Goal: Task Accomplishment & Management: Use online tool/utility

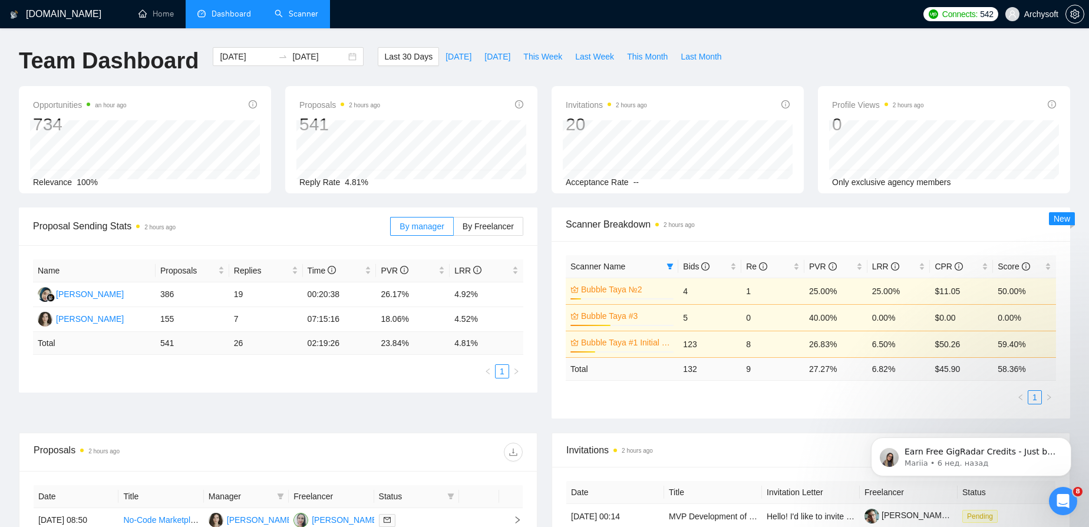
click at [293, 12] on link "Scanner" at bounding box center [296, 14] width 44 height 10
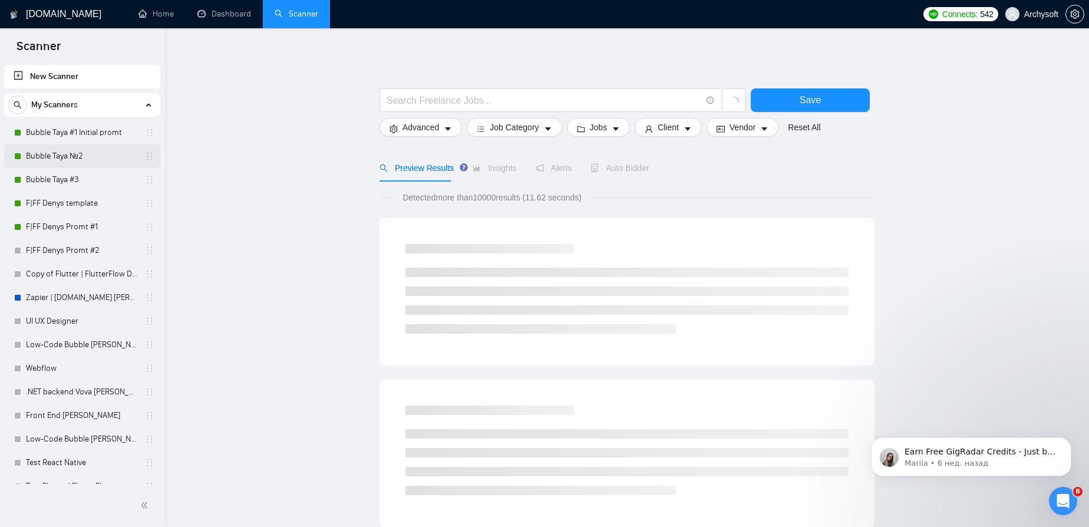
click at [48, 155] on link "Bubble Taya №2" at bounding box center [82, 156] width 112 height 24
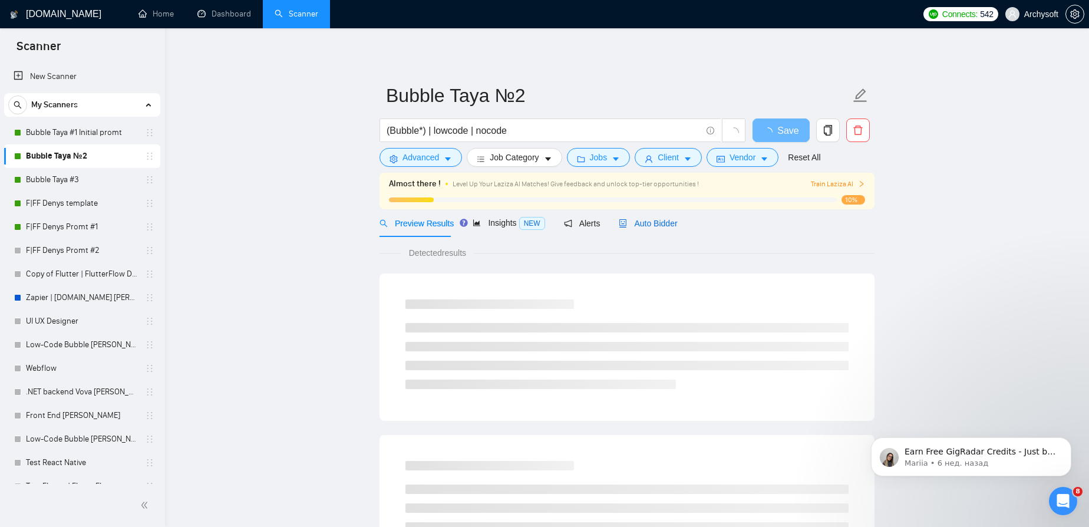
click at [660, 229] on div "Auto Bidder" at bounding box center [647, 223] width 58 height 13
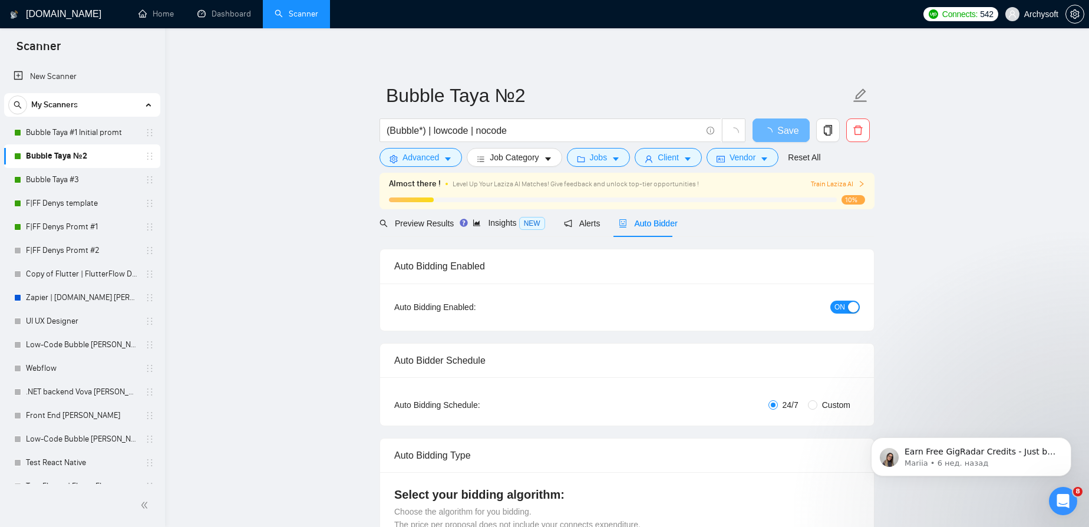
radio input "false"
radio input "true"
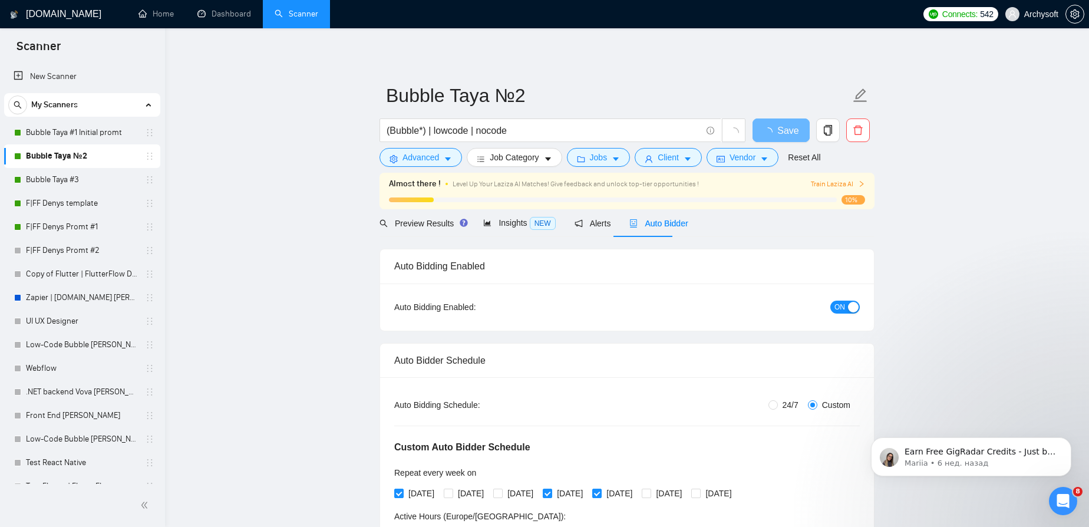
scroll to position [160, 0]
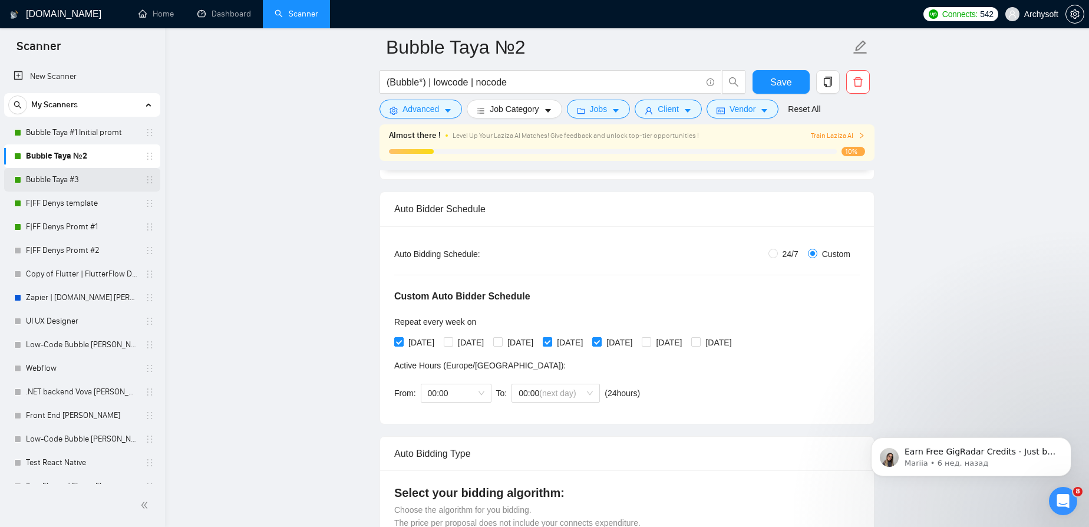
click at [100, 177] on link "Bubble Taya #3" at bounding box center [82, 180] width 112 height 24
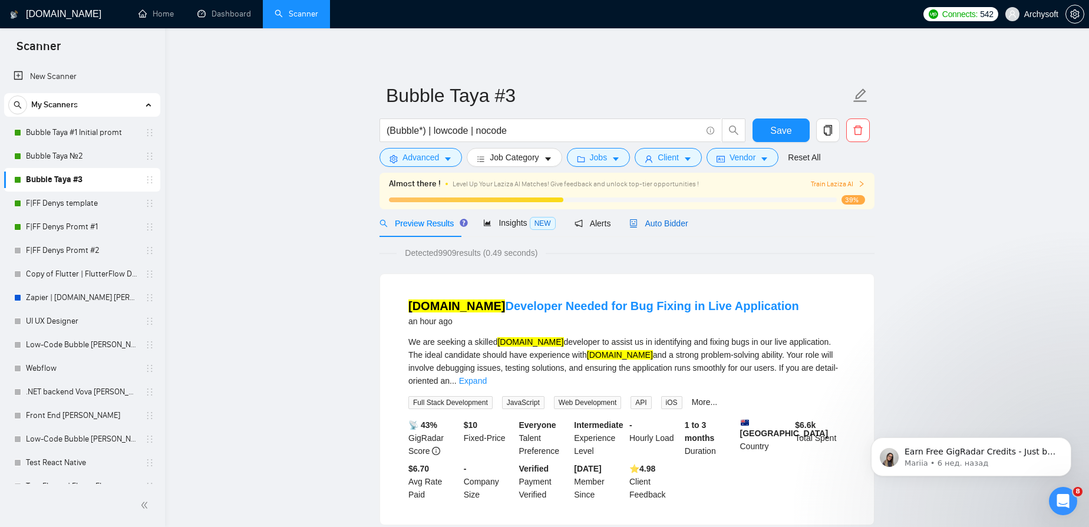
click at [651, 223] on span "Auto Bidder" at bounding box center [658, 223] width 58 height 9
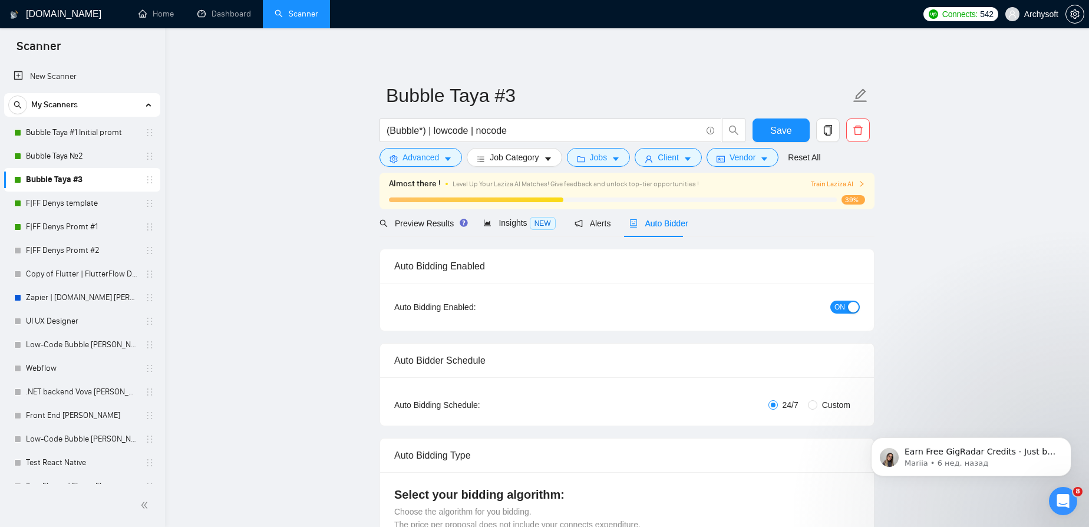
radio input "false"
radio input "true"
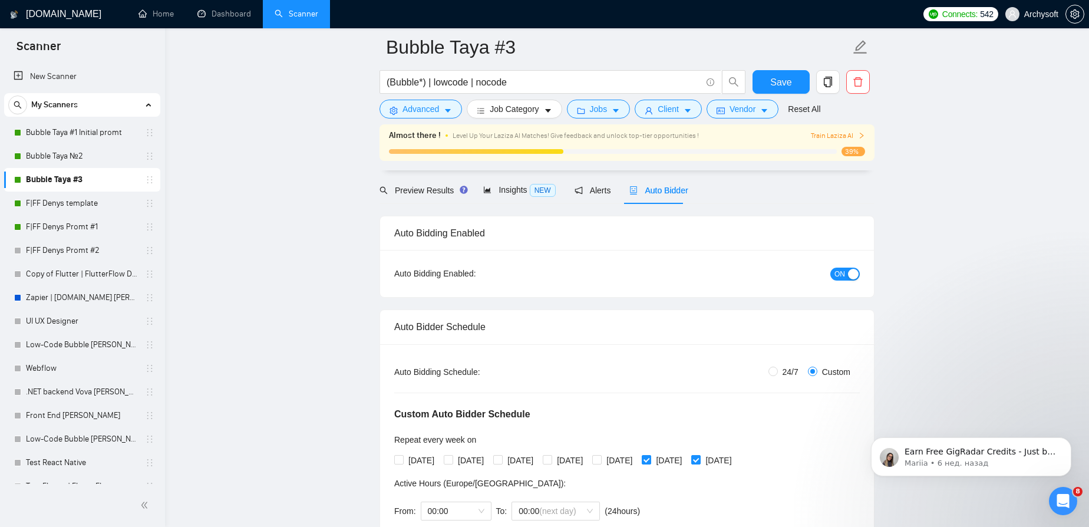
scroll to position [160, 0]
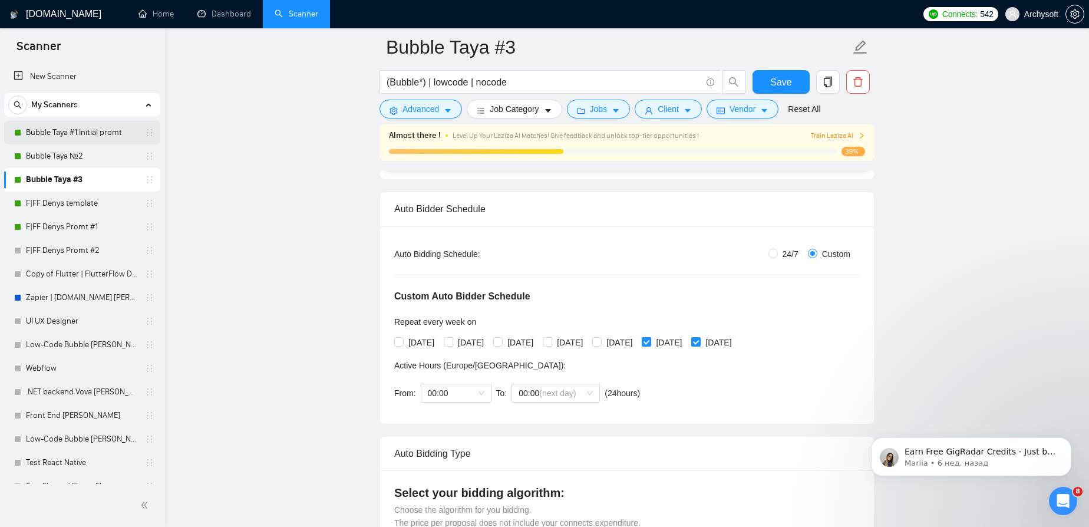
click at [72, 133] on link "Bubble Taya #1 Initial promt" at bounding box center [82, 133] width 112 height 24
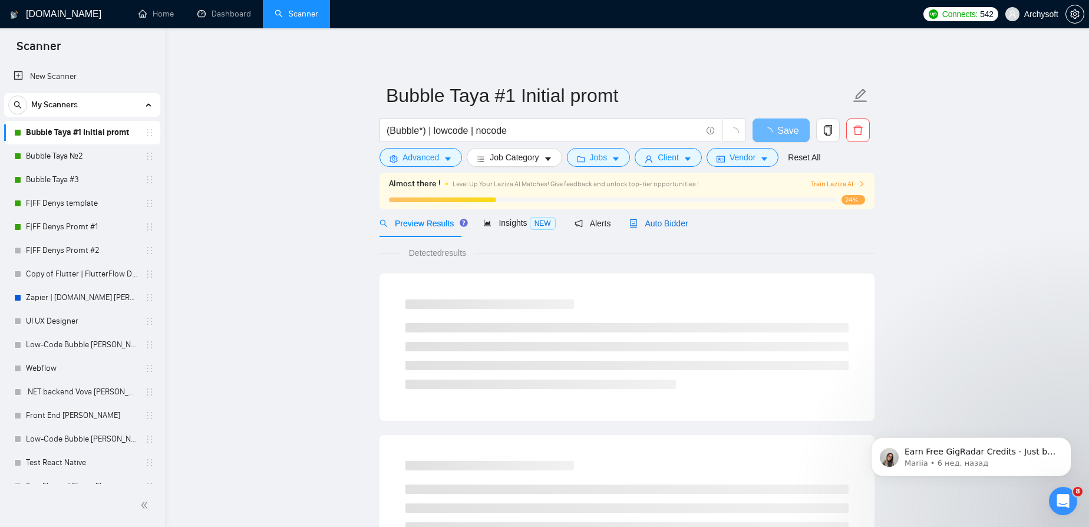
click at [666, 226] on span "Auto Bidder" at bounding box center [658, 223] width 58 height 9
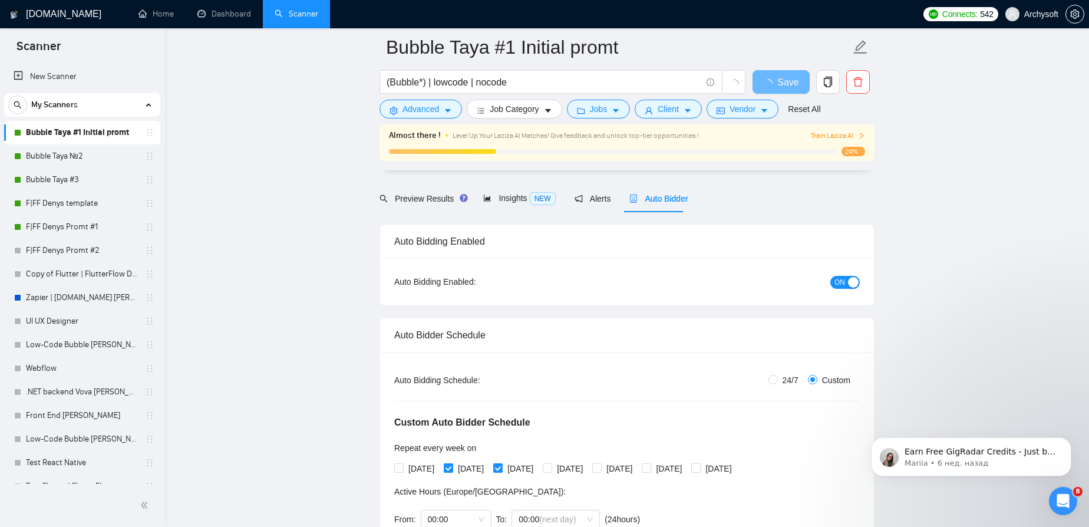
scroll to position [53, 0]
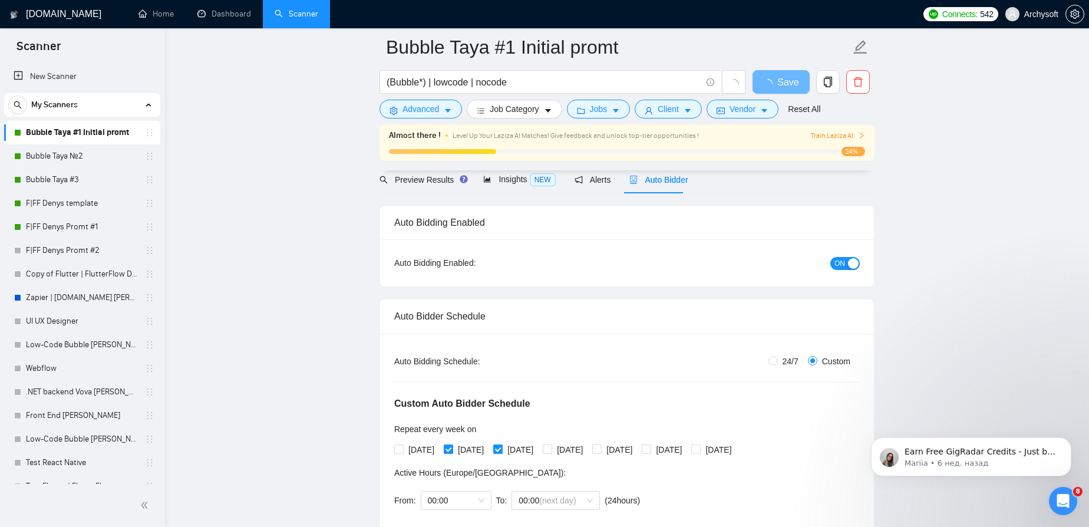
click at [467, 443] on span "[DATE]" at bounding box center [470, 449] width 35 height 13
click at [452, 444] on input "[DATE]" at bounding box center [448, 448] width 8 height 8
checkbox input "true"
checkbox input "false"
click at [501, 449] on input "[DATE]" at bounding box center [497, 448] width 8 height 8
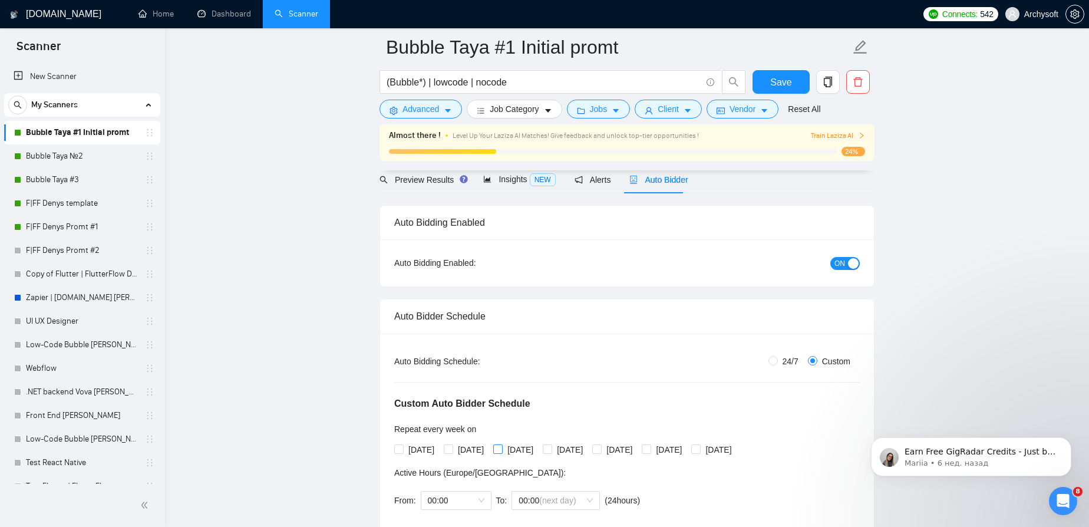
click at [501, 450] on input "[DATE]" at bounding box center [497, 448] width 8 height 8
checkbox input "true"
click at [773, 88] on span "Save" at bounding box center [780, 82] width 21 height 15
click at [66, 157] on link "Bubble Taya №2" at bounding box center [82, 156] width 112 height 24
click at [64, 155] on link "Bubble Taya №2" at bounding box center [82, 156] width 112 height 24
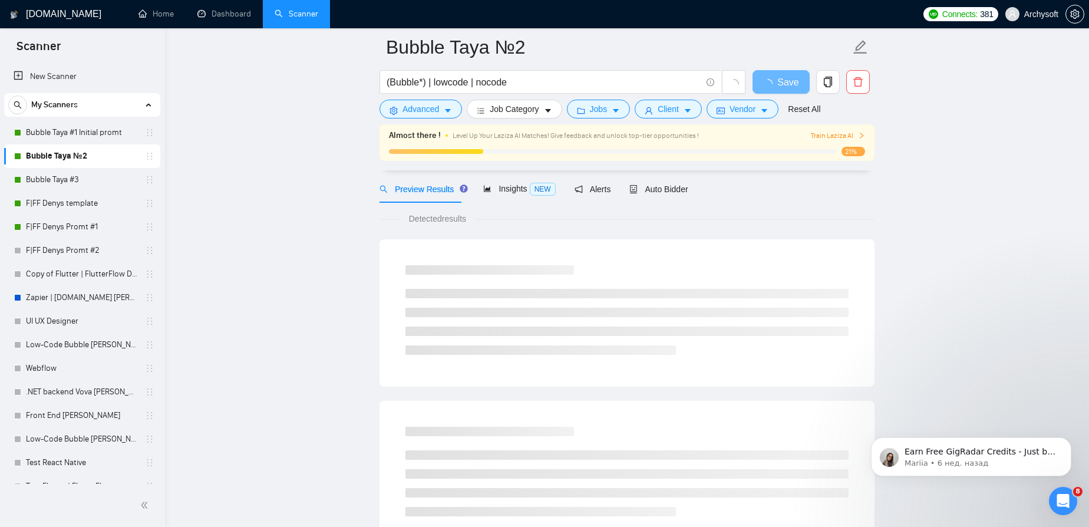
scroll to position [53, 0]
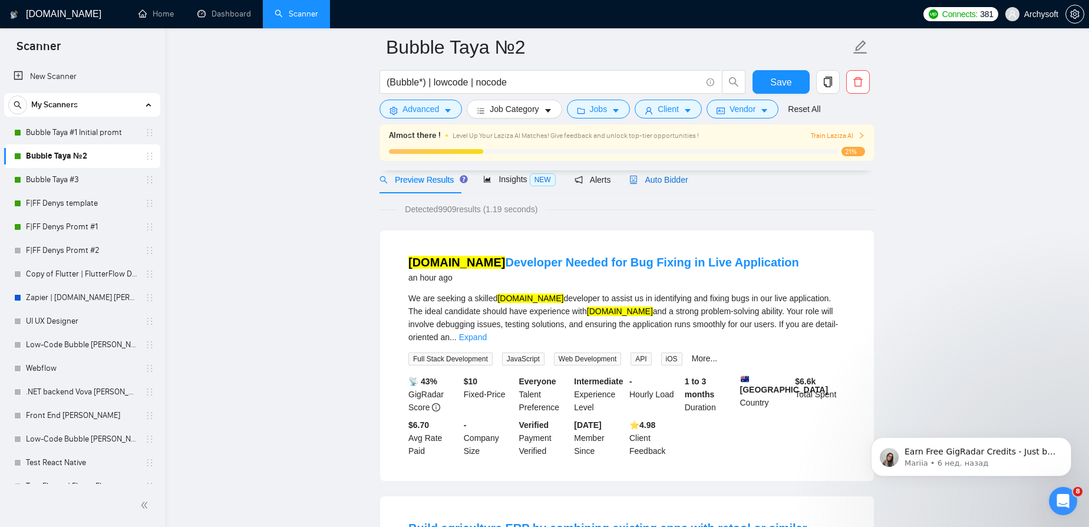
click at [660, 182] on span "Auto Bidder" at bounding box center [658, 179] width 58 height 9
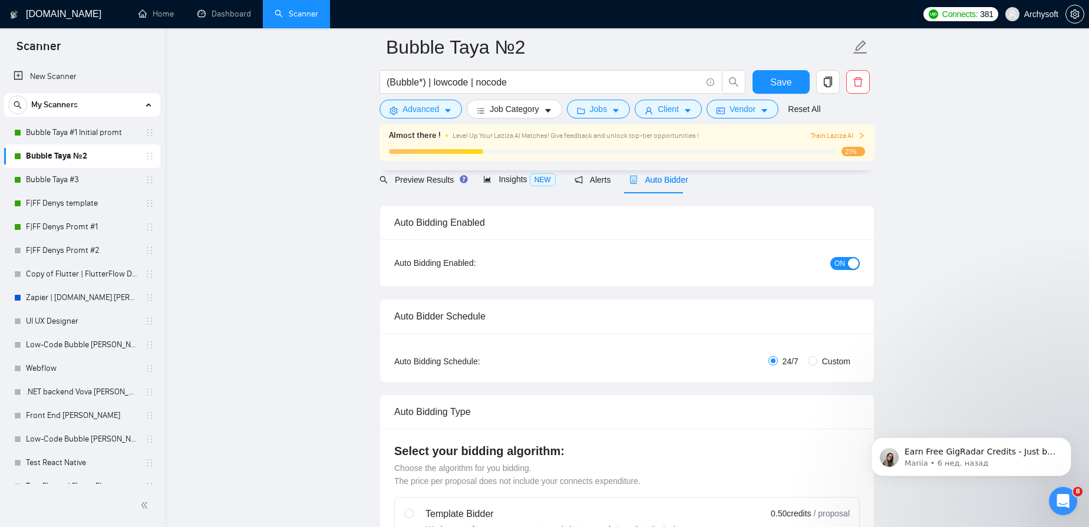
radio input "false"
radio input "true"
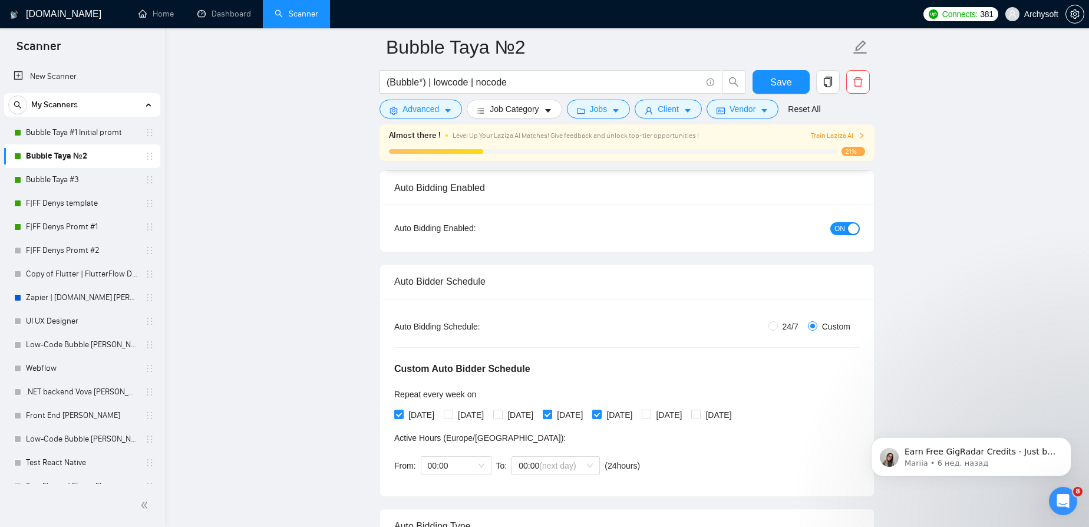
scroll to position [107, 0]
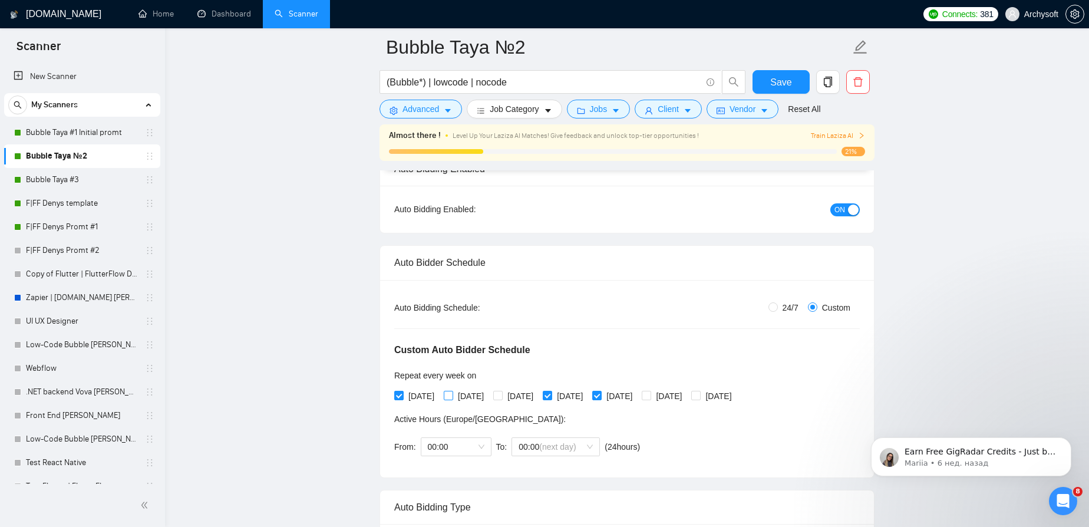
click at [471, 392] on span "[DATE]" at bounding box center [470, 395] width 35 height 13
click at [452, 392] on input "[DATE]" at bounding box center [448, 395] width 8 height 8
checkbox input "true"
drag, startPoint x: 781, startPoint y: 80, endPoint x: 780, endPoint y: 69, distance: 11.2
click at [785, 59] on form "Bubble Taya №2 (Bubble*) | lowcode | nocode Save Advanced Job Category Jobs Cli…" at bounding box center [626, 76] width 495 height 96
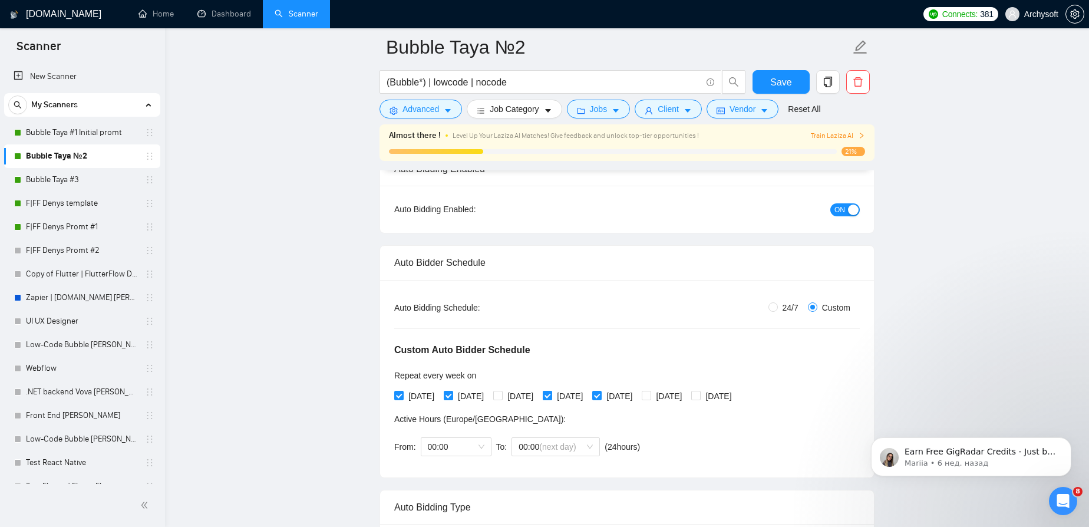
click at [551, 393] on input "[DATE]" at bounding box center [546, 395] width 8 height 8
checkbox input "false"
click at [650, 395] on input "[DATE]" at bounding box center [645, 395] width 8 height 8
checkbox input "true"
click at [792, 85] on button "Save" at bounding box center [780, 82] width 57 height 24
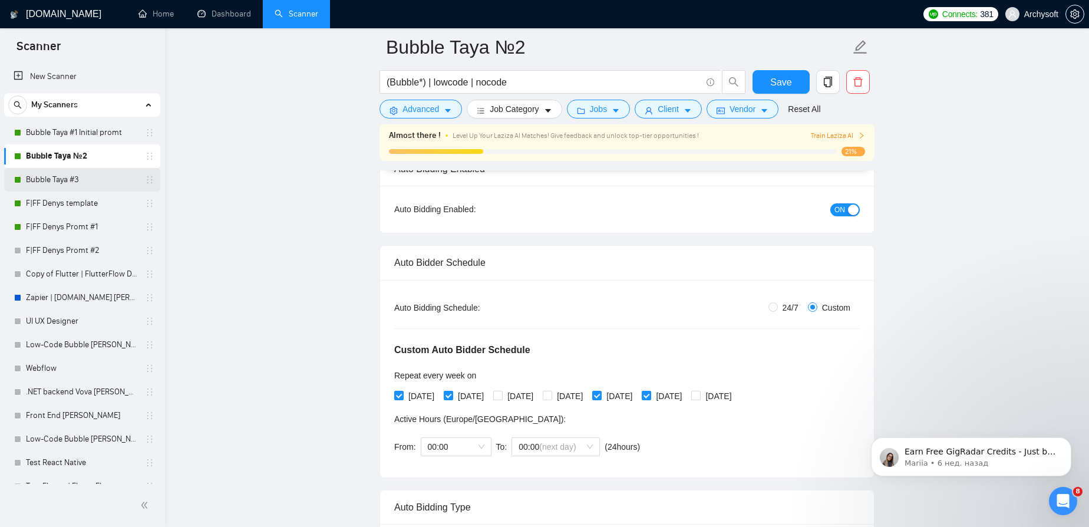
click at [58, 174] on link "Bubble Taya #3" at bounding box center [82, 180] width 112 height 24
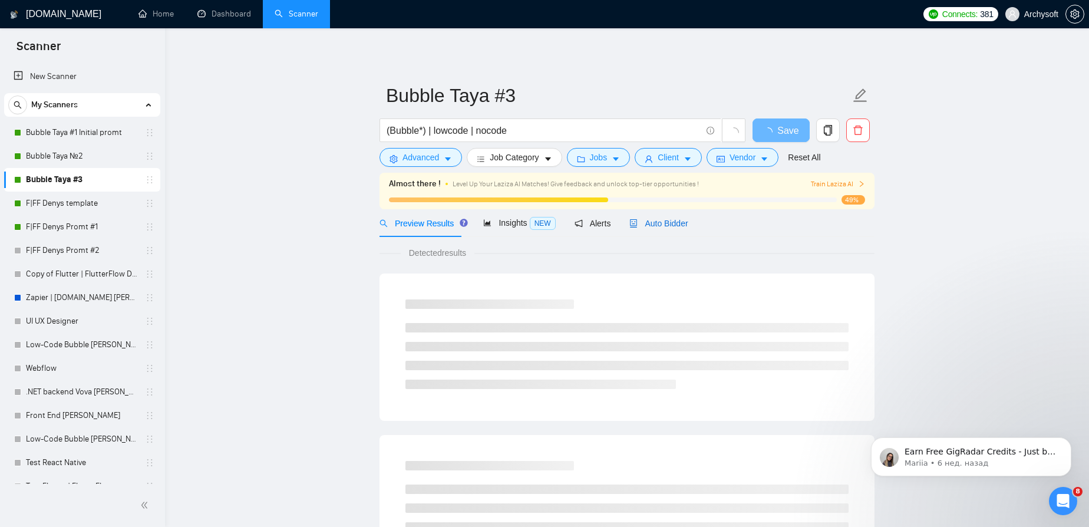
click at [652, 224] on span "Auto Bidder" at bounding box center [658, 223] width 58 height 9
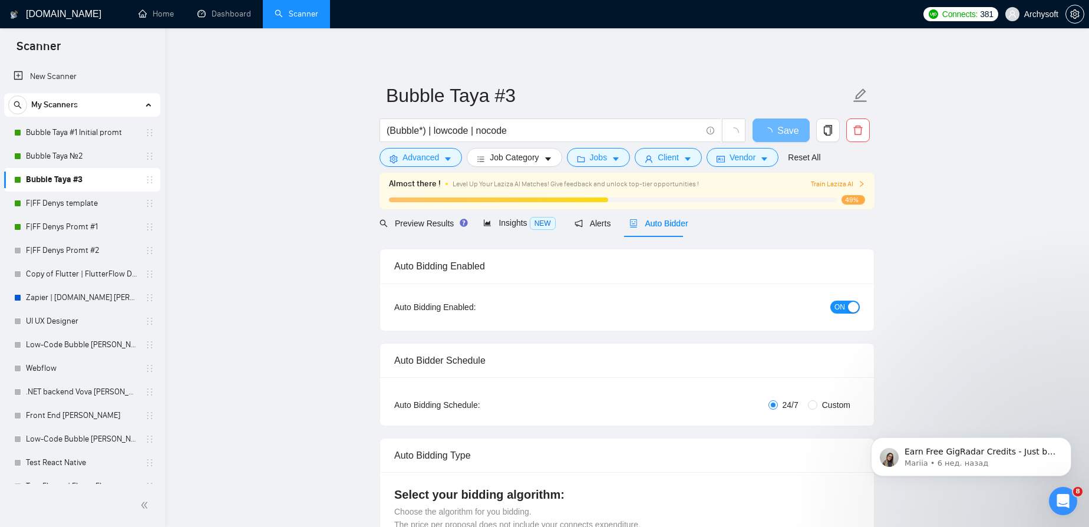
radio input "false"
radio input "true"
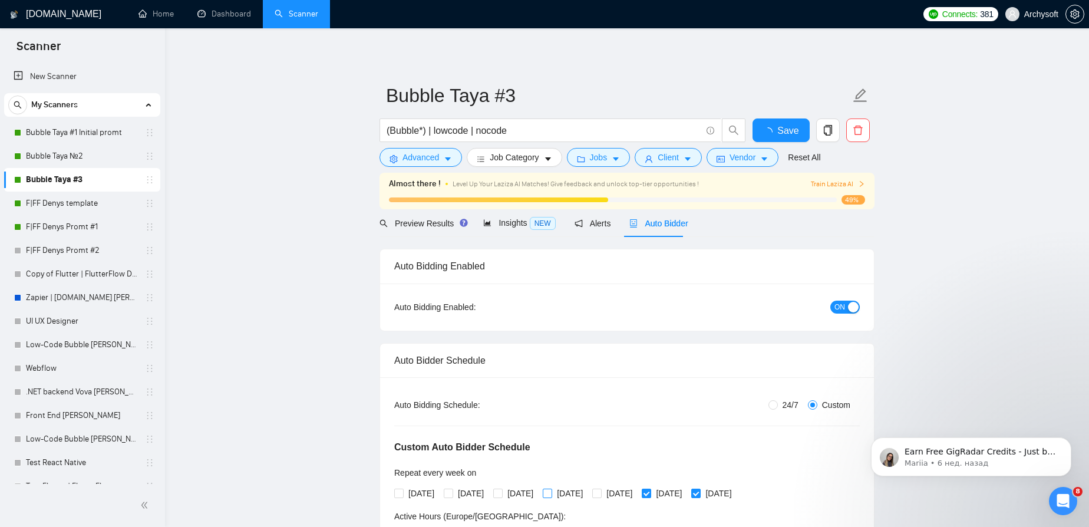
drag, startPoint x: 524, startPoint y: 492, endPoint x: 573, endPoint y: 491, distance: 48.9
click at [526, 492] on span "[DATE]" at bounding box center [519, 493] width 35 height 13
click at [501, 492] on input "[DATE]" at bounding box center [497, 492] width 8 height 8
checkbox input "true"
click at [587, 491] on span "[DATE]" at bounding box center [569, 493] width 35 height 13
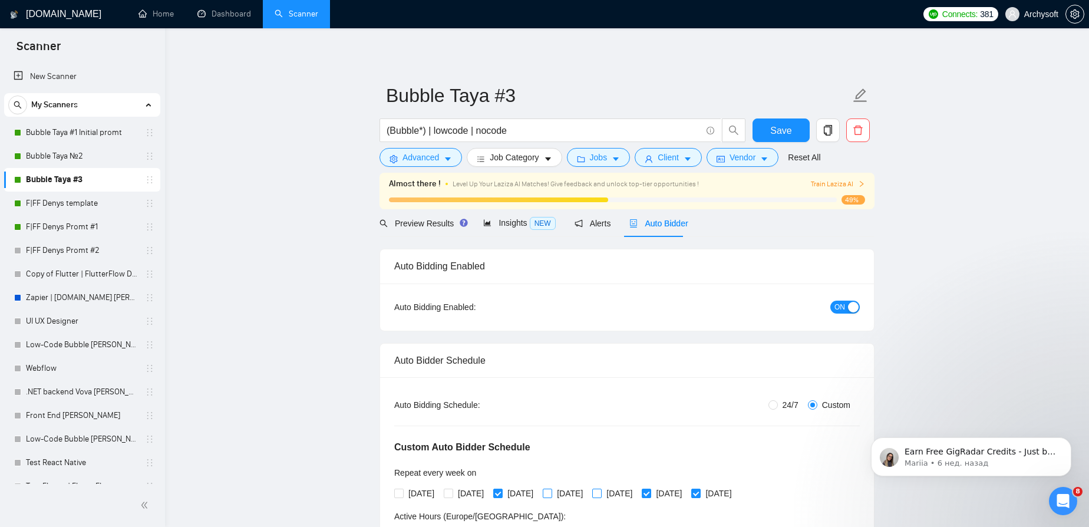
click at [551, 491] on input "[DATE]" at bounding box center [546, 492] width 8 height 8
checkbox input "true"
click at [686, 494] on span "[DATE]" at bounding box center [668, 493] width 35 height 13
click at [650, 494] on input "[DATE]" at bounding box center [645, 492] width 8 height 8
checkbox input "false"
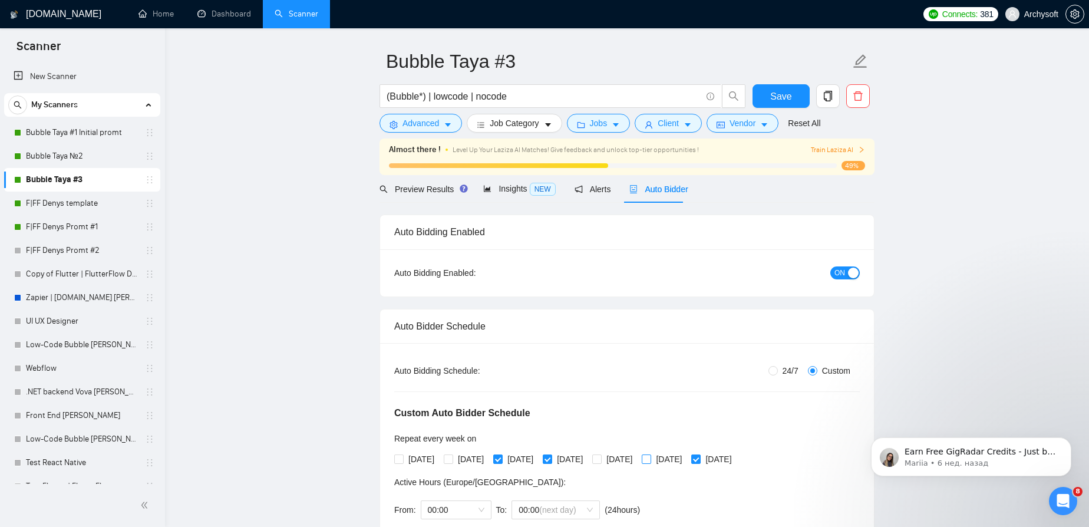
scroll to position [53, 0]
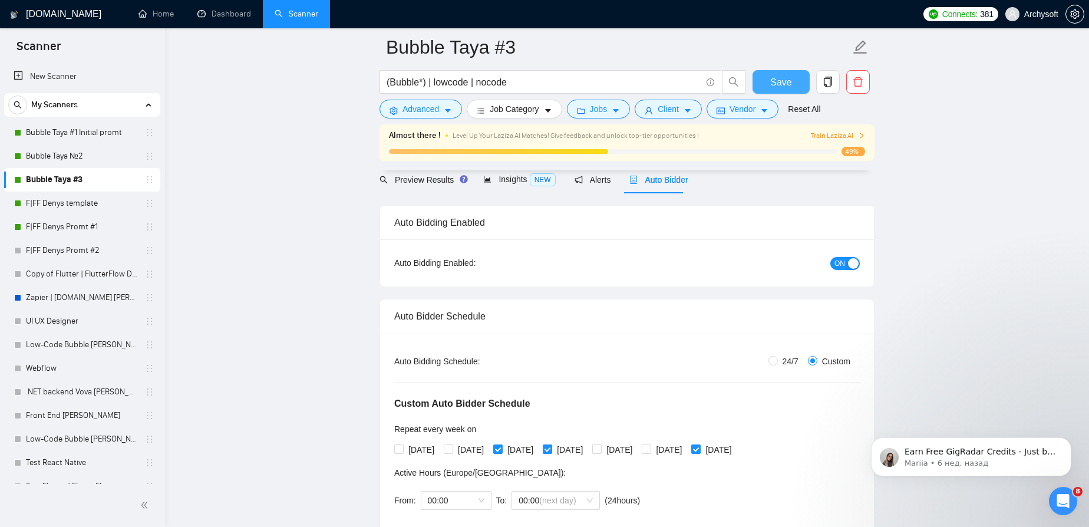
click at [782, 81] on span "Save" at bounding box center [780, 82] width 21 height 15
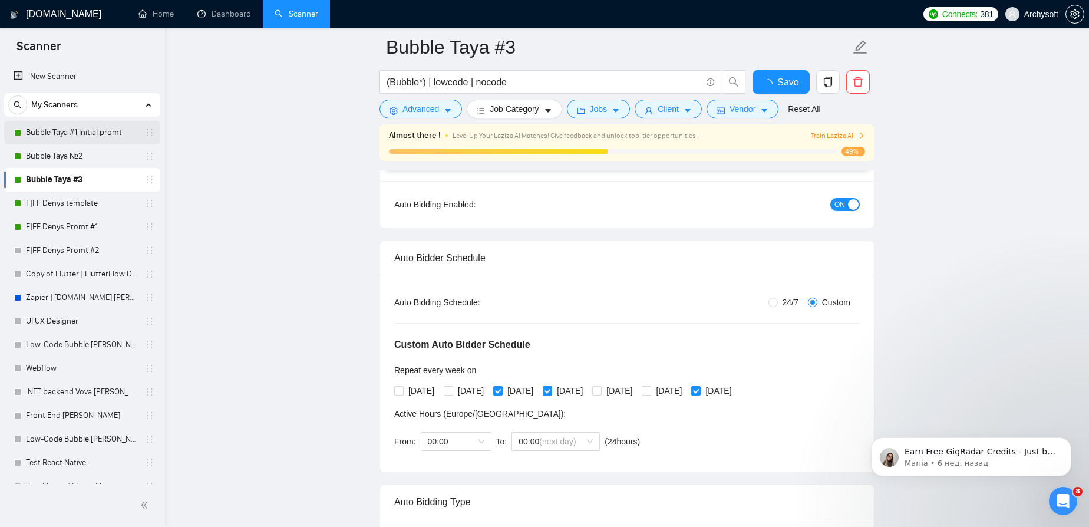
click at [71, 128] on link "Bubble Taya #1 Initial promt" at bounding box center [82, 133] width 112 height 24
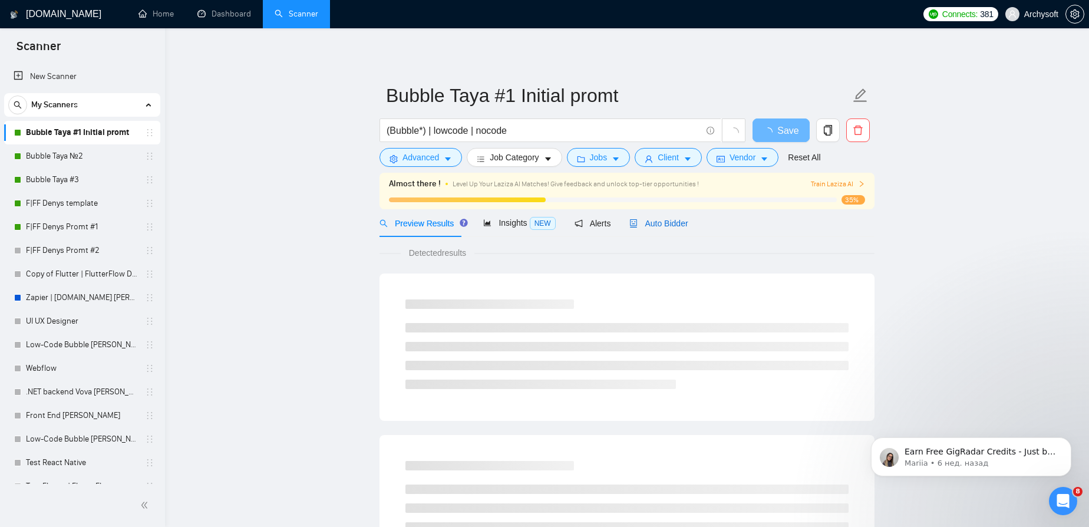
click at [654, 224] on span "Auto Bidder" at bounding box center [658, 223] width 58 height 9
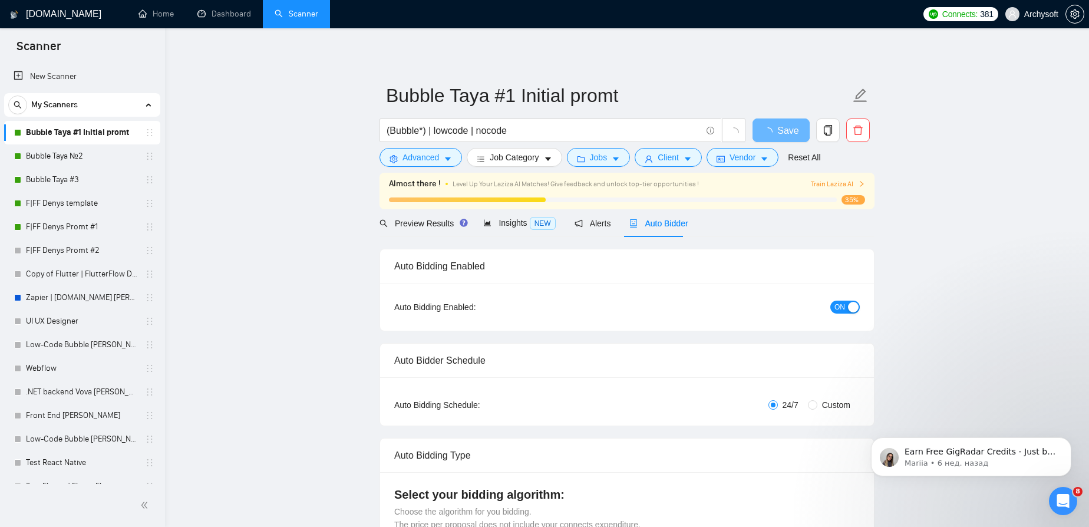
radio input "false"
radio input "true"
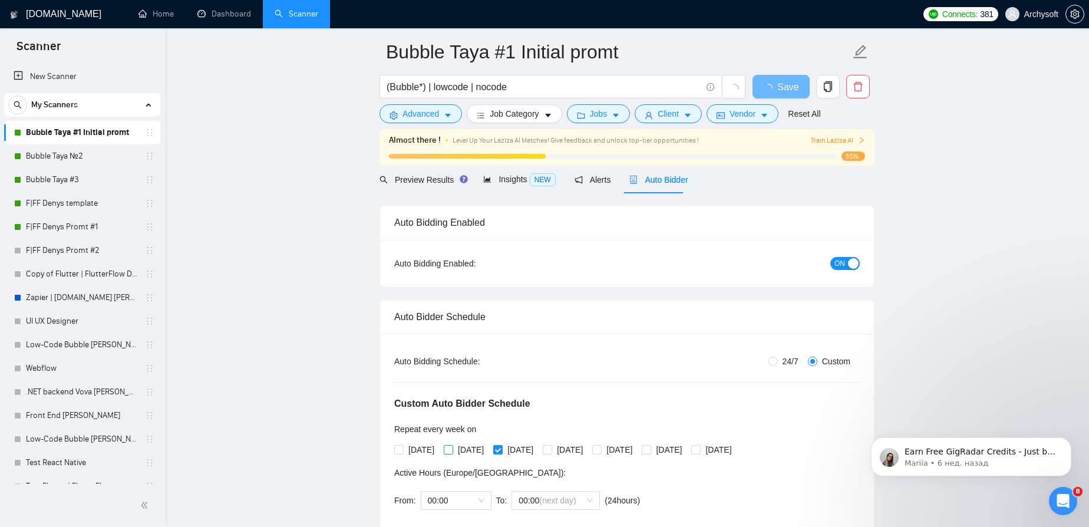
scroll to position [107, 0]
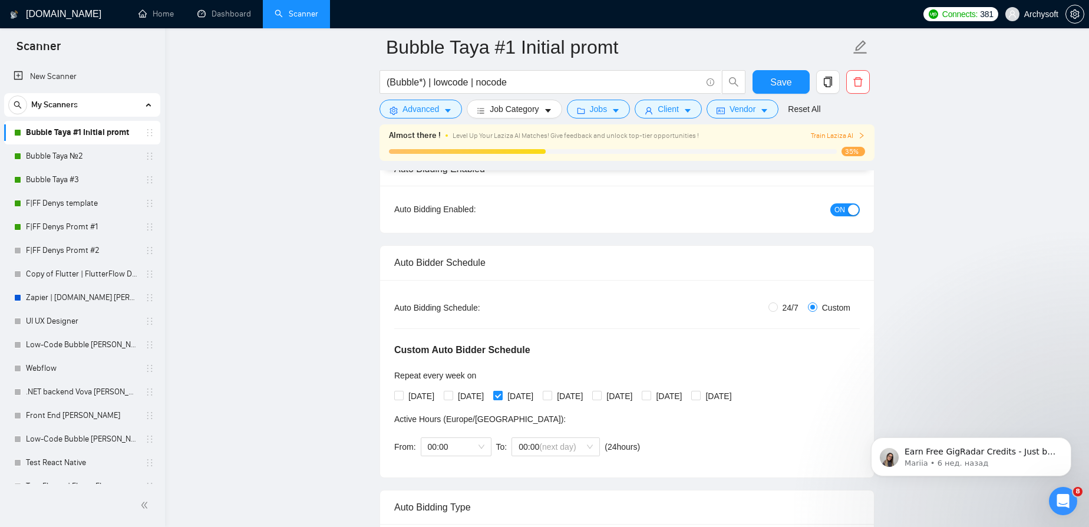
click at [512, 398] on span "[DATE]" at bounding box center [519, 395] width 35 height 13
click at [501, 398] on input "[DATE]" at bounding box center [497, 395] width 8 height 8
checkbox input "false"
click at [793, 77] on button "Save" at bounding box center [780, 82] width 57 height 24
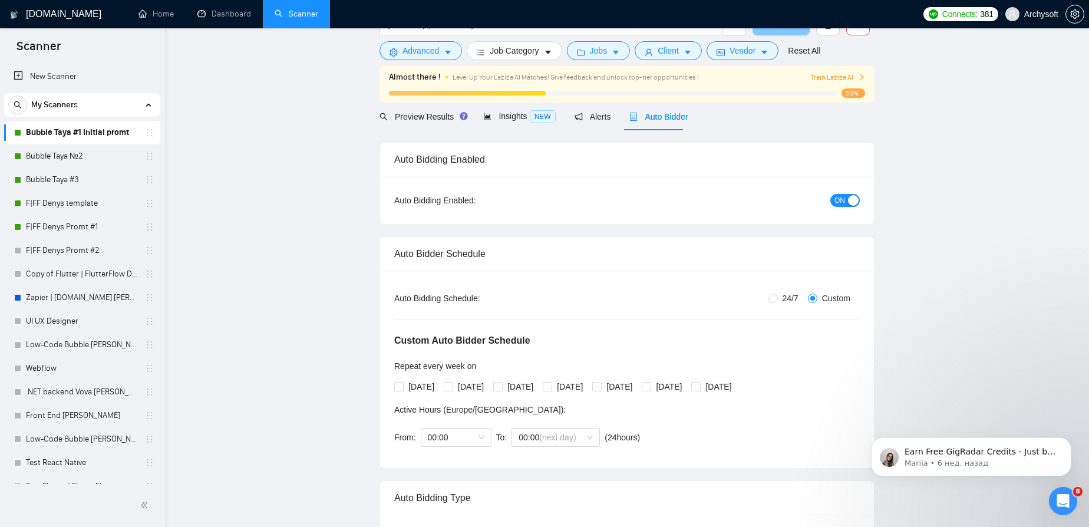
scroll to position [0, 0]
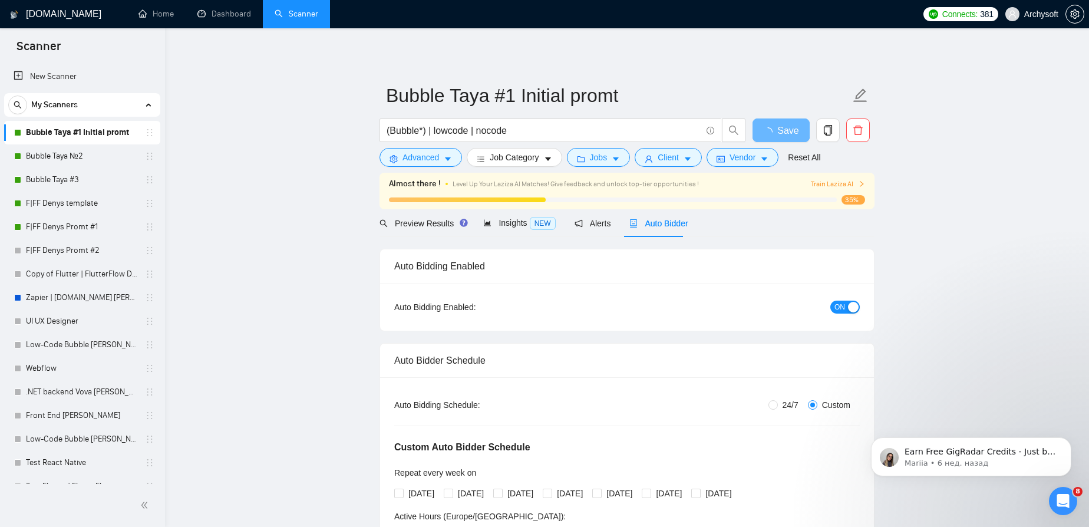
click at [853, 311] on div "button" at bounding box center [853, 307] width 11 height 11
click at [848, 308] on div "button" at bounding box center [853, 307] width 11 height 11
click at [785, 125] on span "Save" at bounding box center [780, 130] width 21 height 15
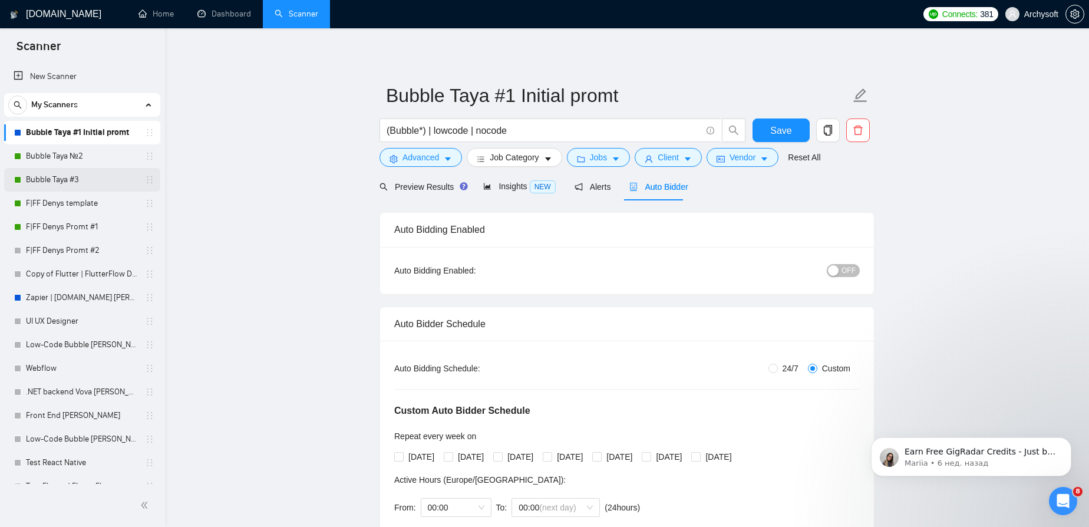
click at [71, 174] on link "Bubble Taya #3" at bounding box center [82, 180] width 112 height 24
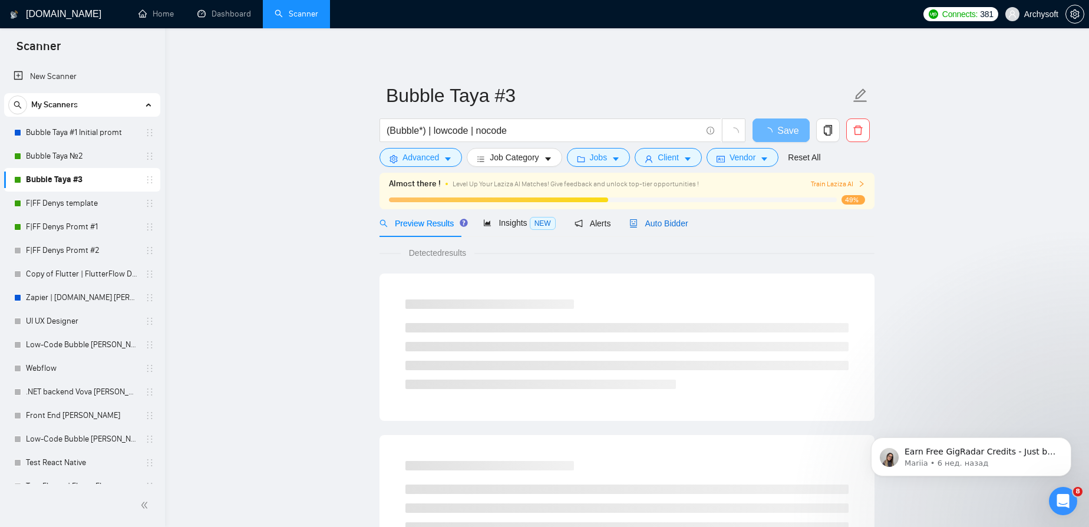
click at [644, 226] on span "Auto Bidder" at bounding box center [658, 223] width 58 height 9
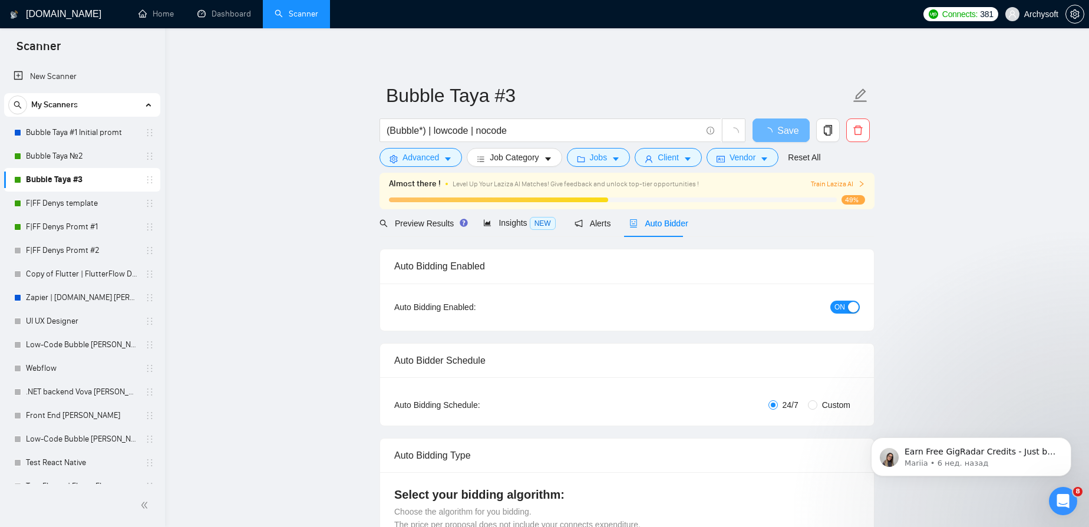
radio input "false"
radio input "true"
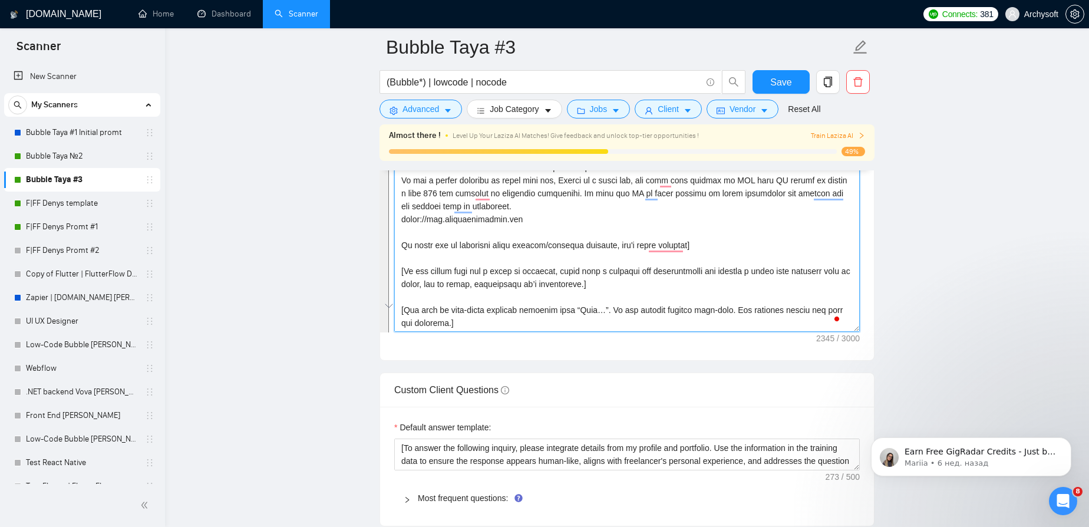
scroll to position [220, 0]
drag, startPoint x: 401, startPoint y: 287, endPoint x: 470, endPoint y: 313, distance: 74.4
click at [470, 313] on textarea "Cover letter template:" at bounding box center [626, 199] width 465 height 265
